Goal: Information Seeking & Learning: Learn about a topic

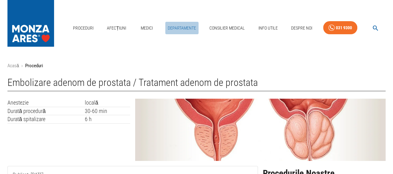
click at [177, 27] on link "Departamente" at bounding box center [181, 28] width 33 height 13
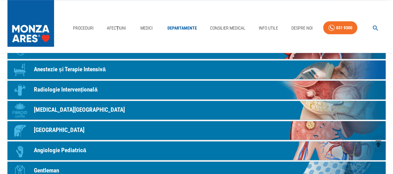
scroll to position [124, 0]
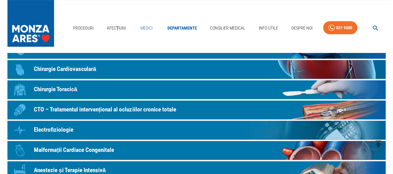
click at [147, 26] on link "Medici" at bounding box center [147, 28] width 20 height 13
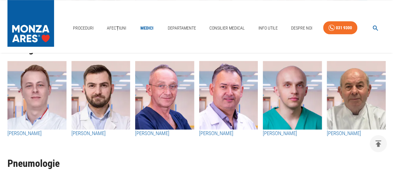
scroll to position [1398, 0]
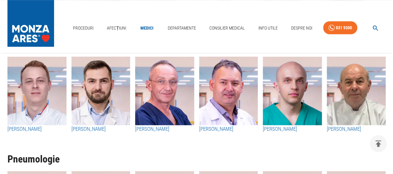
click at [344, 101] on img "button" at bounding box center [356, 91] width 59 height 68
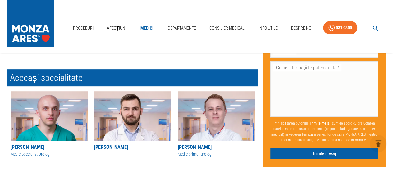
scroll to position [124, 0]
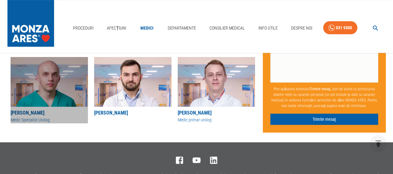
click at [55, 89] on img at bounding box center [49, 82] width 77 height 50
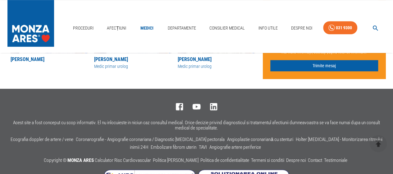
scroll to position [200, 0]
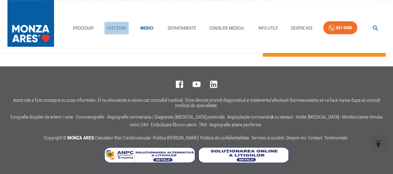
click at [121, 26] on link "Afecțiuni" at bounding box center [116, 28] width 24 height 13
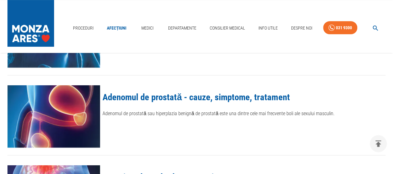
scroll to position [124, 0]
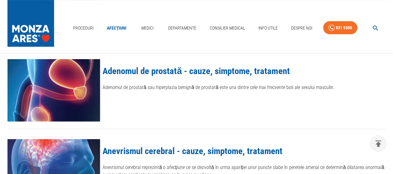
click at [94, 83] on img at bounding box center [53, 90] width 93 height 62
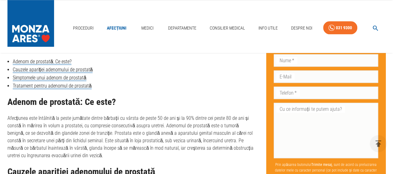
scroll to position [280, 0]
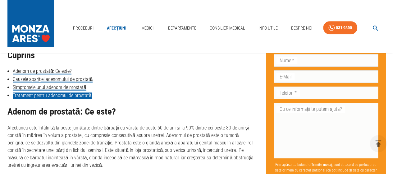
click at [65, 97] on link "Tratament pentru adenomul de prostată" at bounding box center [52, 95] width 79 height 6
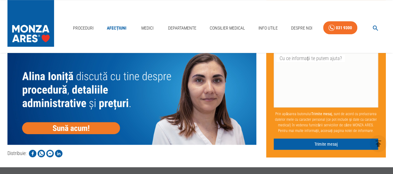
scroll to position [1371, 0]
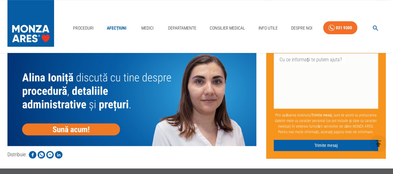
click at [87, 121] on img at bounding box center [131, 95] width 249 height 99
